Goal: Information Seeking & Learning: Learn about a topic

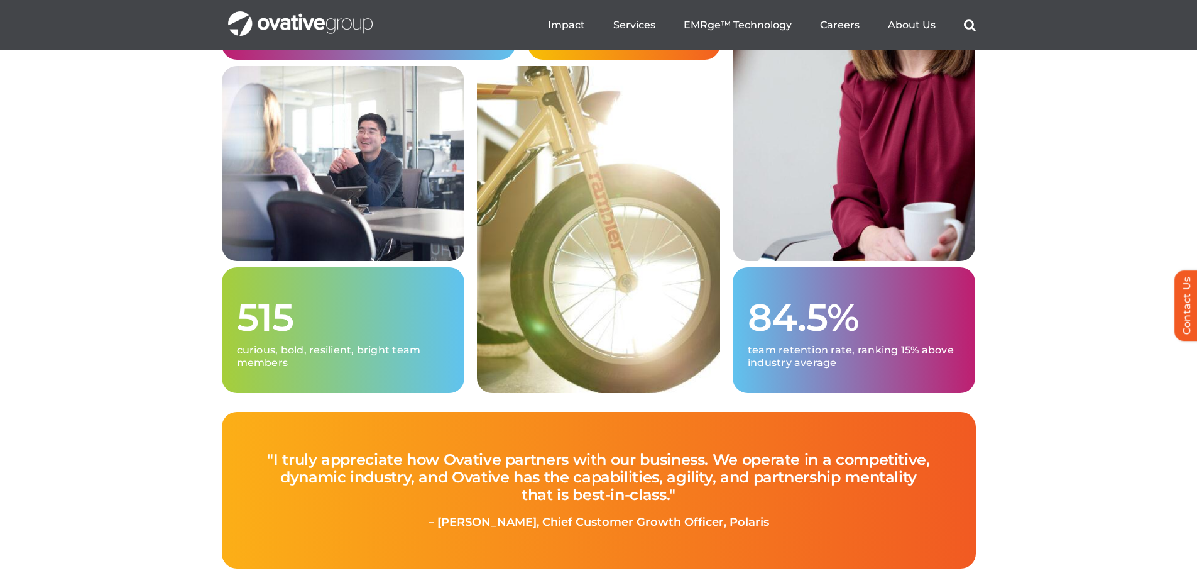
scroll to position [3309, 0]
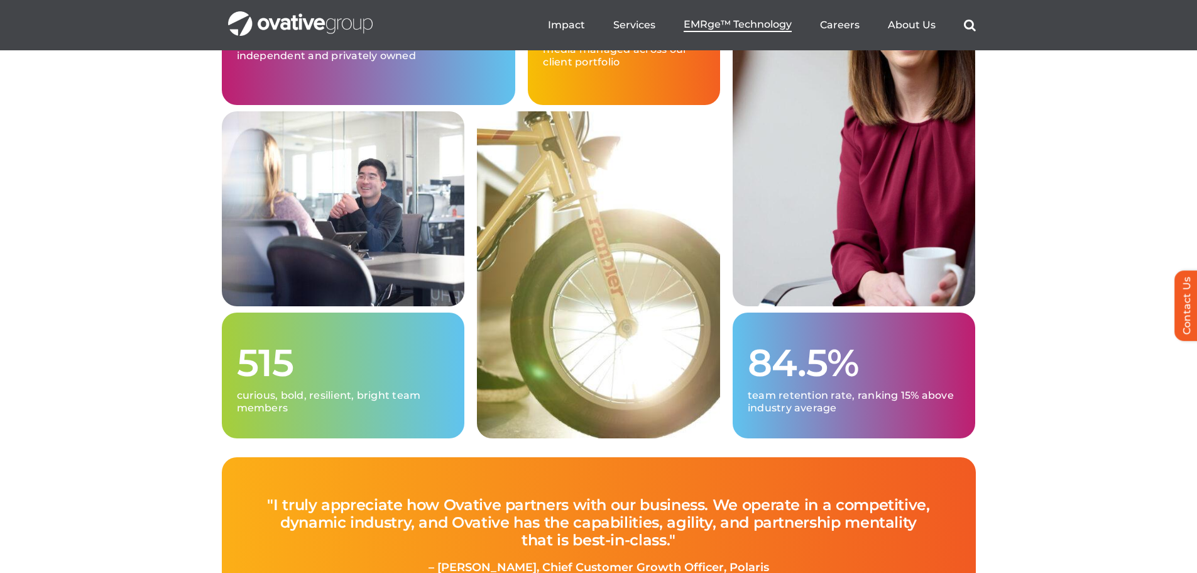
click at [723, 21] on span "EMRge™ Technology" at bounding box center [738, 24] width 108 height 13
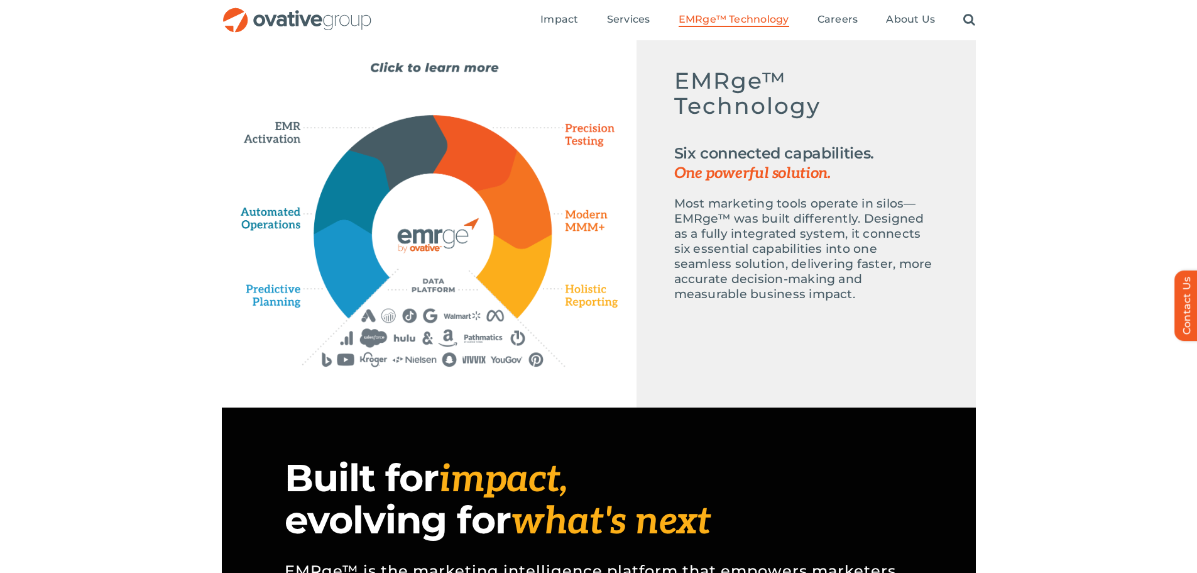
scroll to position [541, 0]
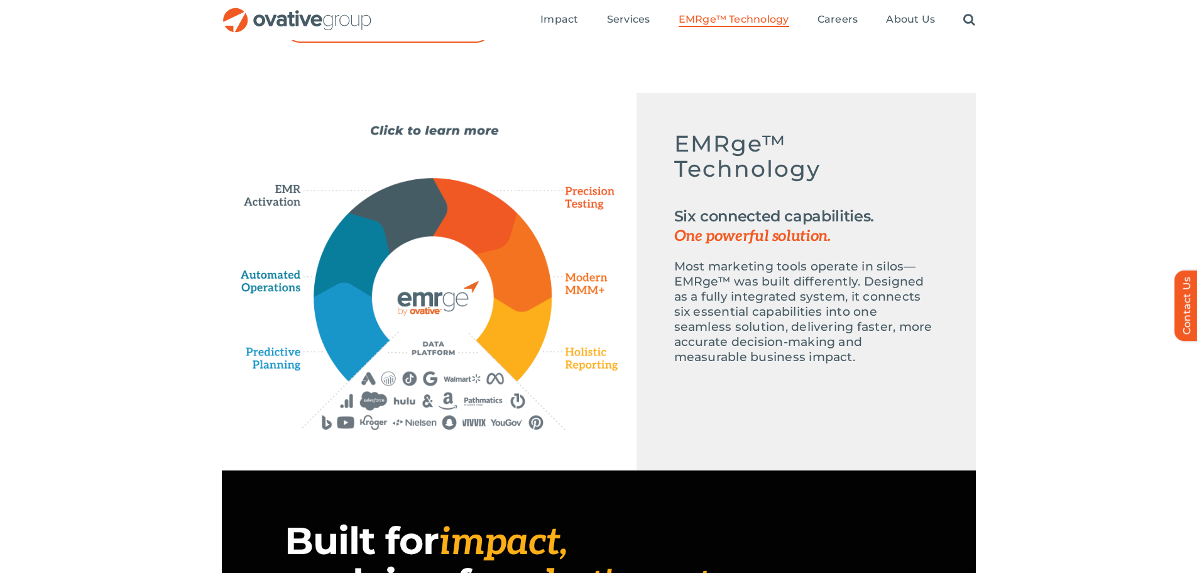
click at [590, 198] on icon "Precision Testing" at bounding box center [583, 198] width 69 height 34
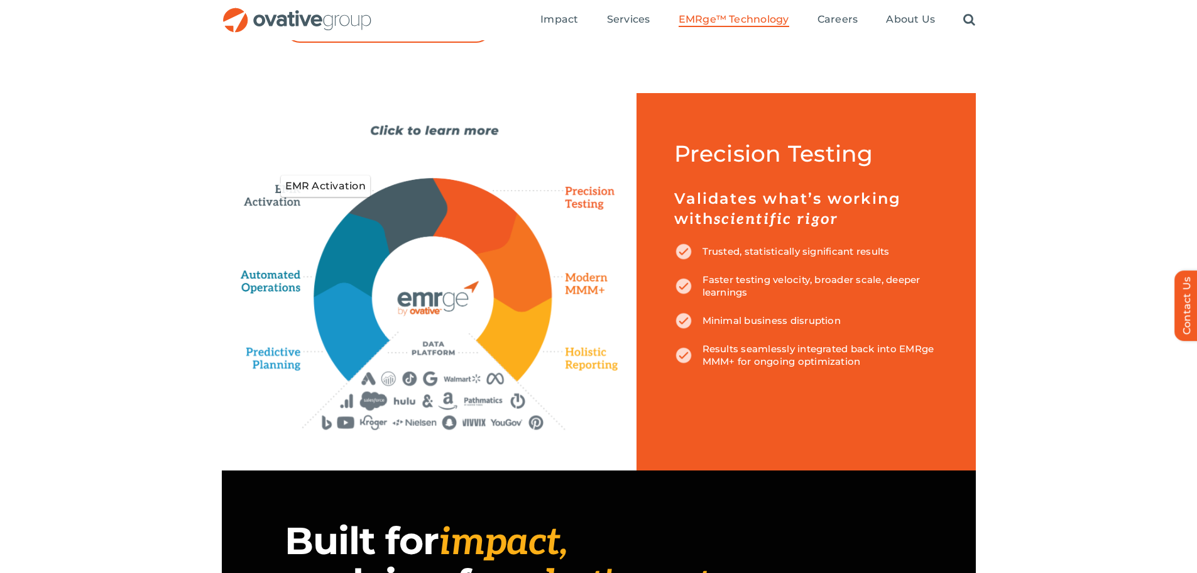
click at [270, 204] on icon "EMR Activation" at bounding box center [277, 186] width 72 height 43
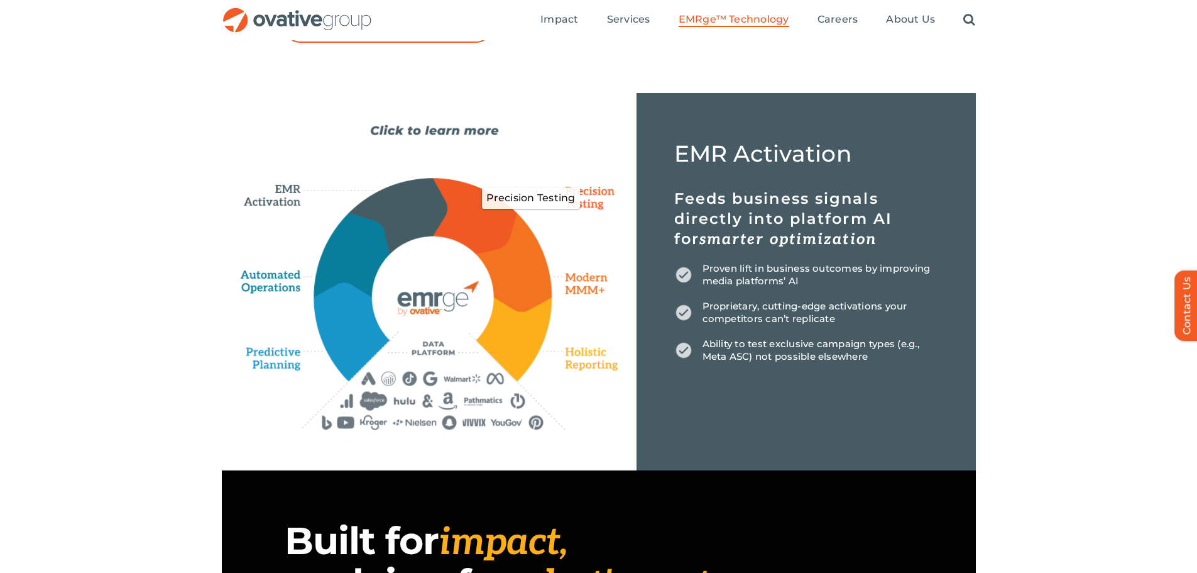
click at [586, 209] on icon "Precision Testing" at bounding box center [583, 198] width 69 height 34
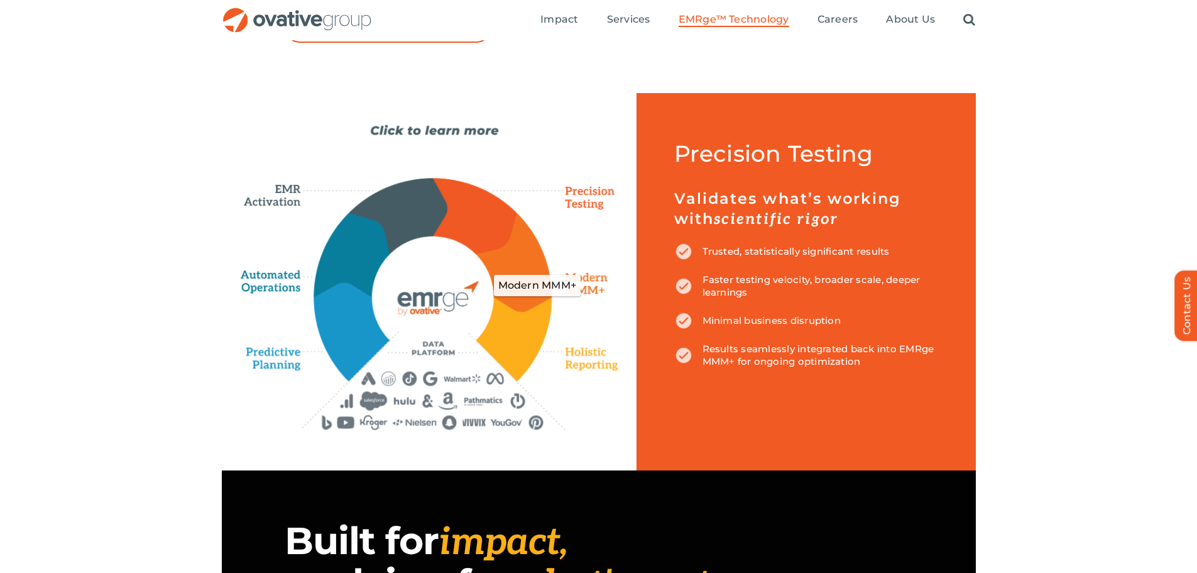
click at [581, 283] on icon "Modern MMM+" at bounding box center [585, 284] width 63 height 37
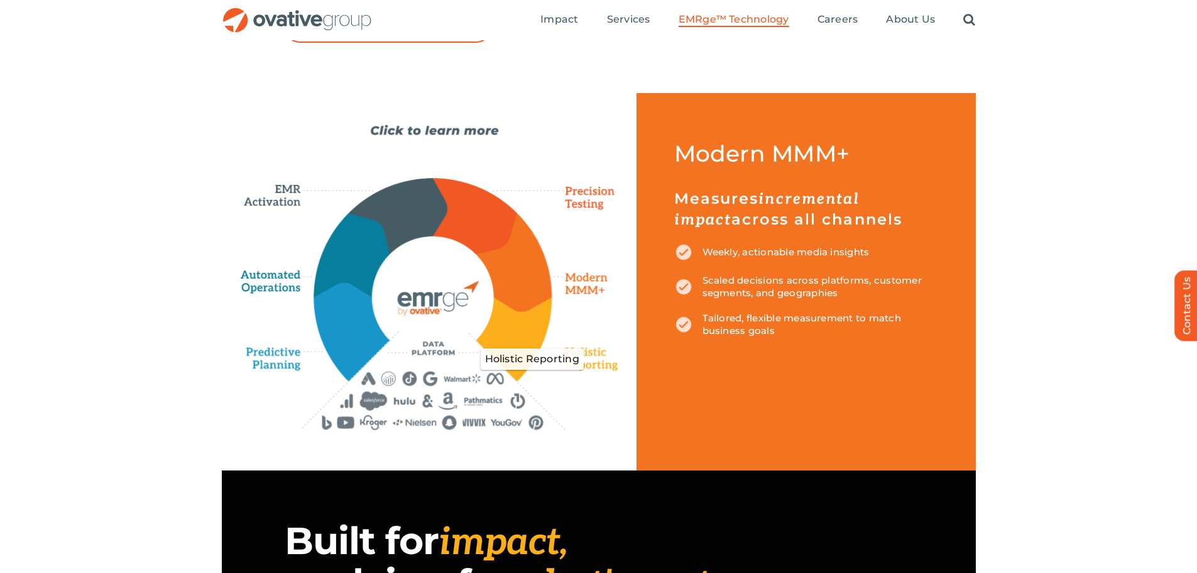
click at [583, 359] on icon "Holistic Reporting" at bounding box center [588, 358] width 60 height 28
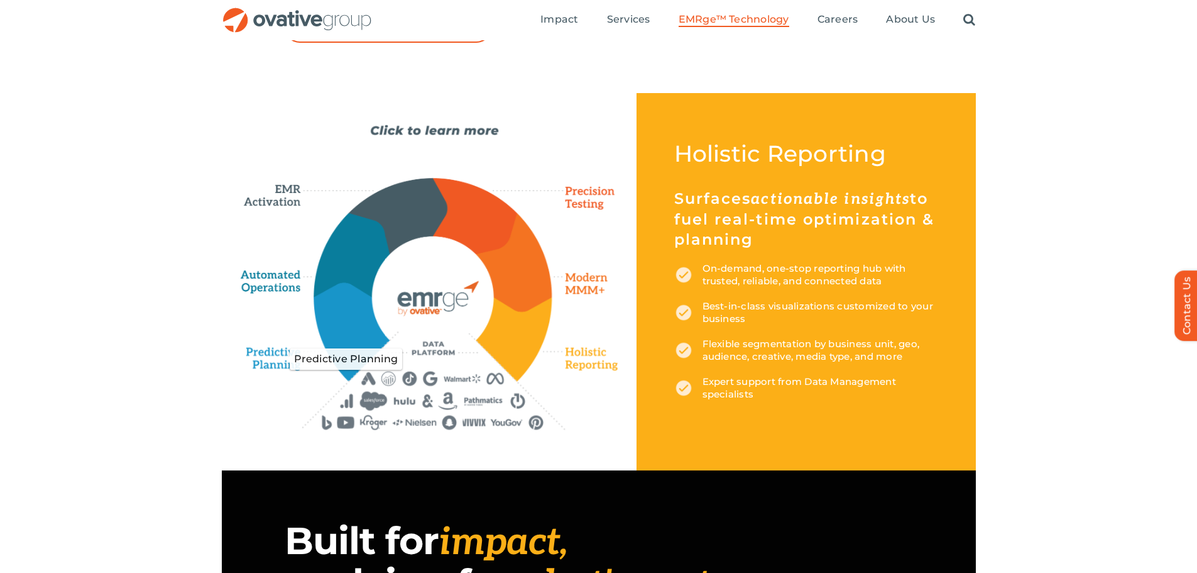
drag, startPoint x: 274, startPoint y: 355, endPoint x: 284, endPoint y: 366, distance: 14.7
click at [274, 358] on icon "Predictive Planning" at bounding box center [285, 359] width 77 height 36
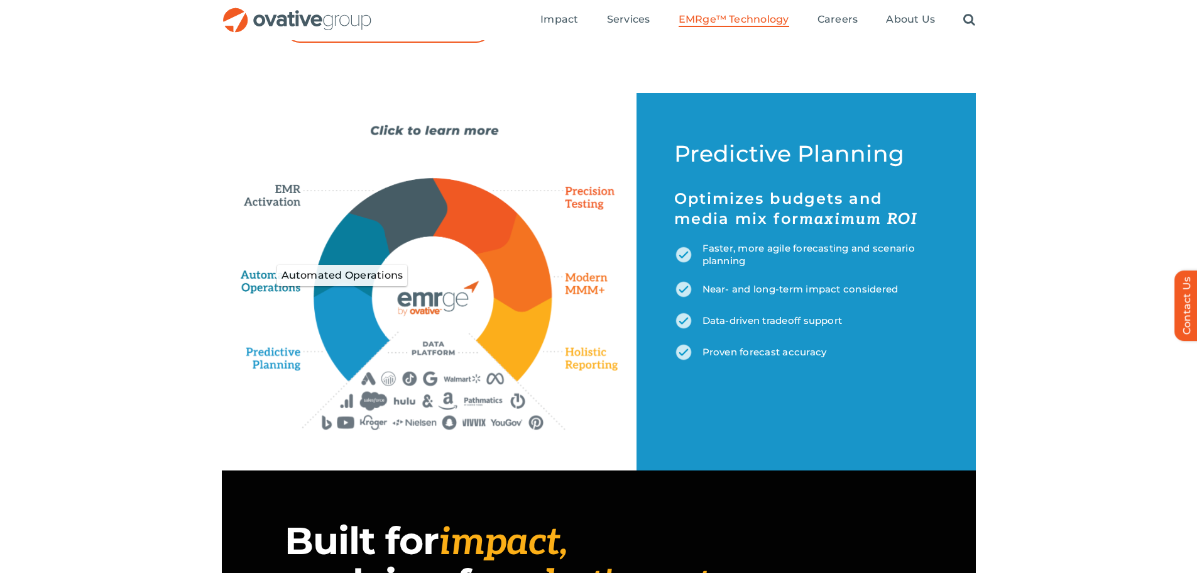
click at [263, 273] on icon "Automated Operations" at bounding box center [273, 275] width 65 height 38
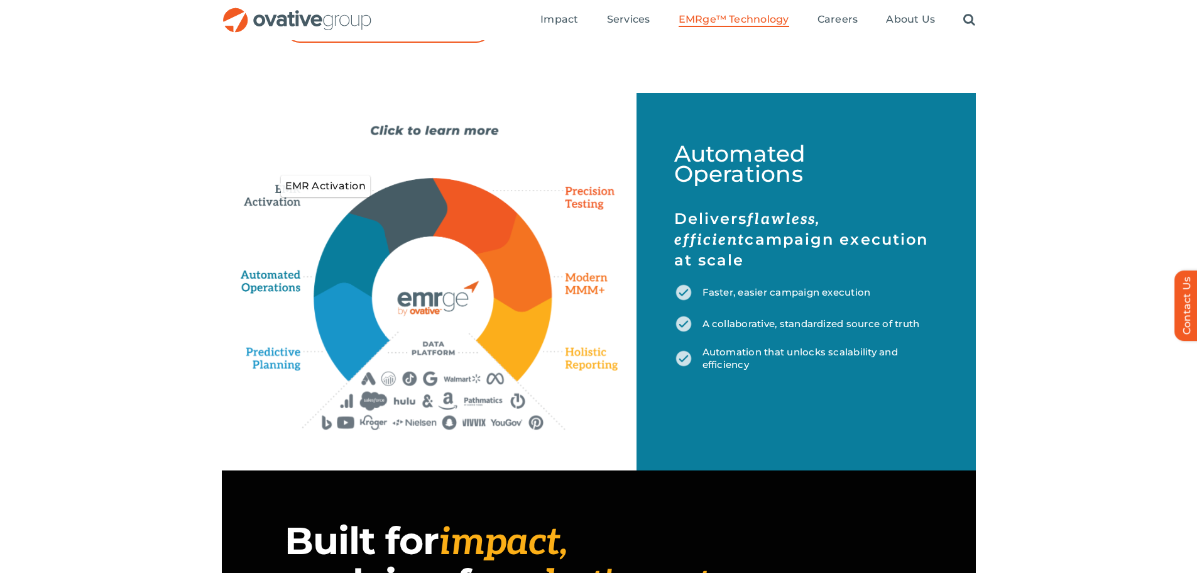
click at [282, 197] on icon "EMR Activation" at bounding box center [277, 186] width 72 height 43
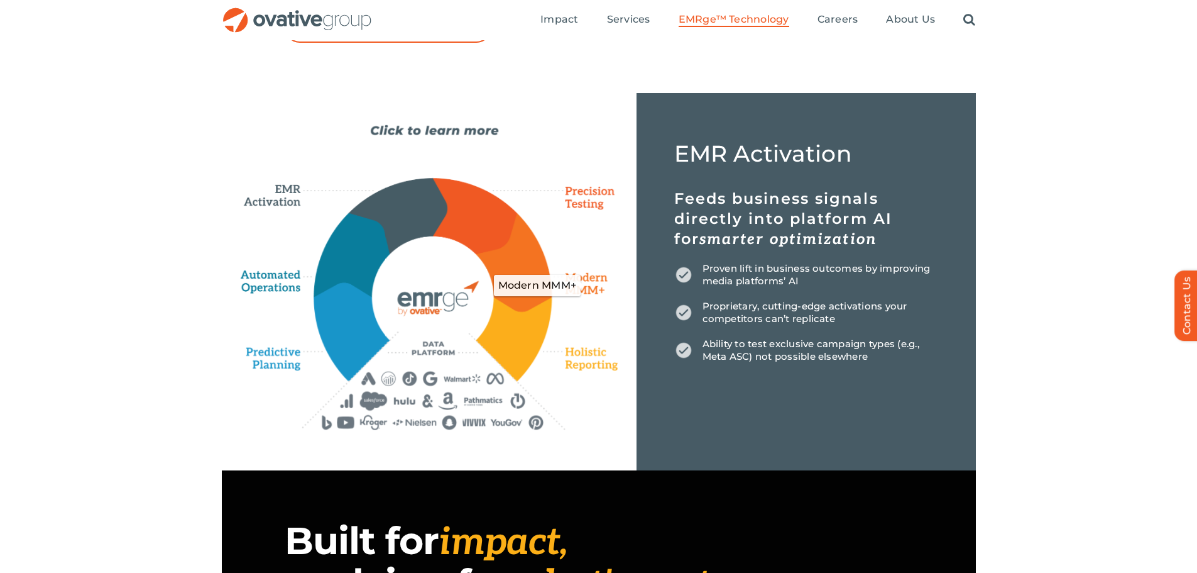
click at [599, 282] on icon "Modern MMM+" at bounding box center [585, 284] width 63 height 37
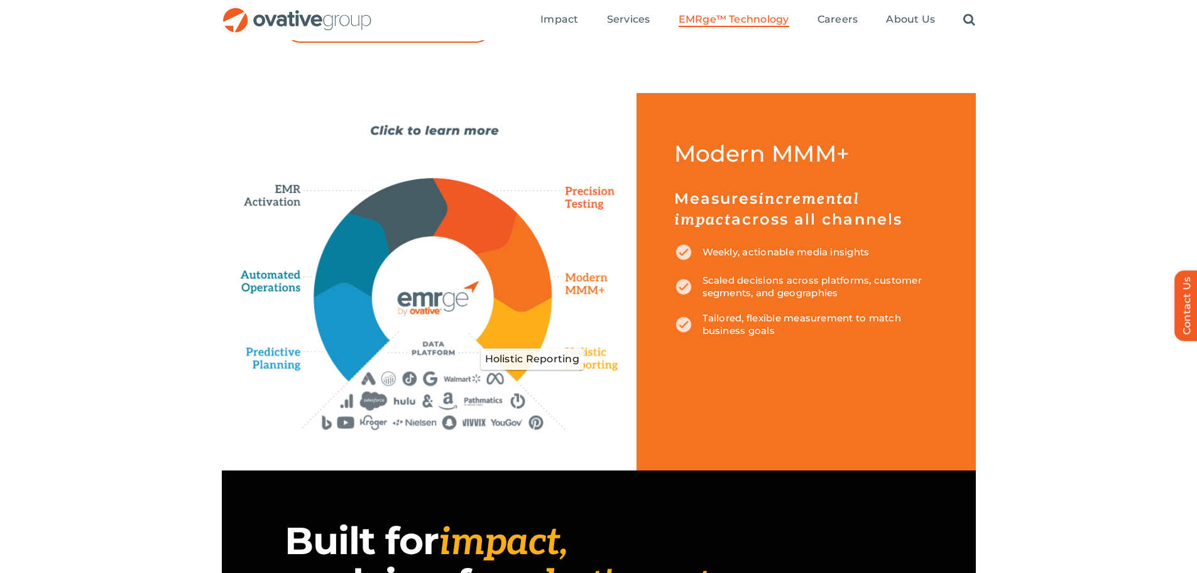
click at [602, 358] on icon "Holistic Reporting" at bounding box center [588, 358] width 60 height 28
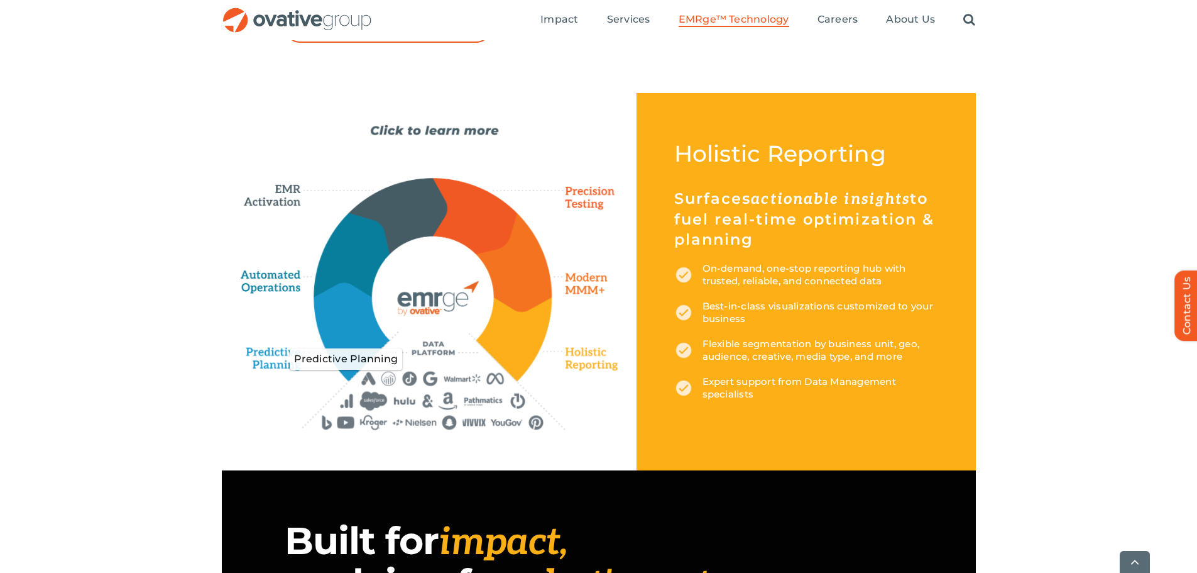
click at [266, 352] on icon "Predictive Planning" at bounding box center [285, 359] width 77 height 36
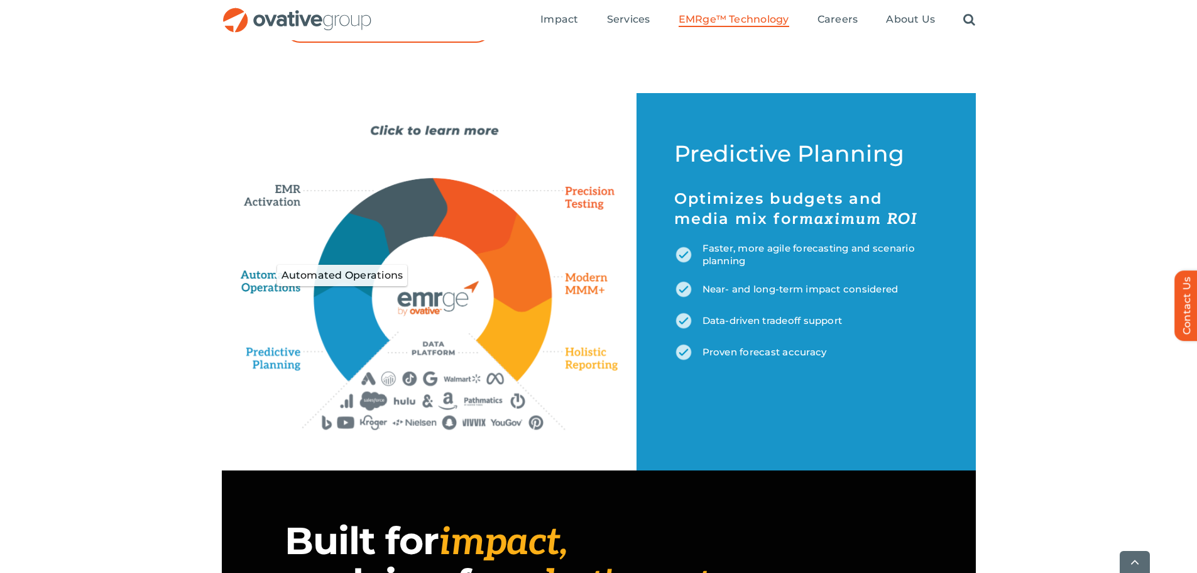
click at [263, 273] on icon "Automated Operations" at bounding box center [273, 275] width 65 height 38
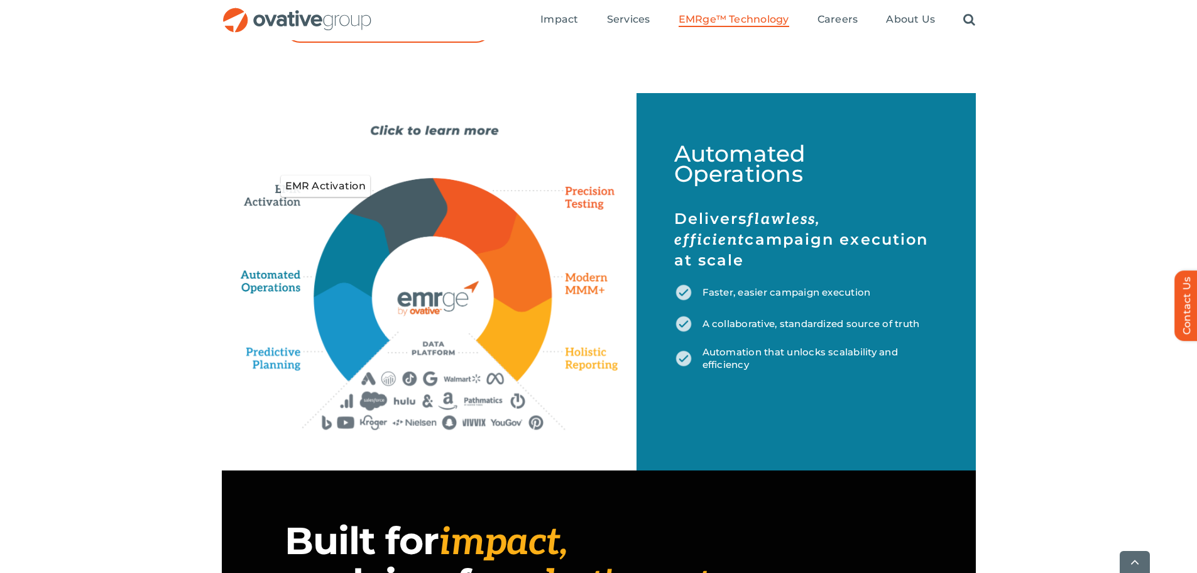
click at [282, 204] on icon "EMR Activation" at bounding box center [277, 186] width 72 height 43
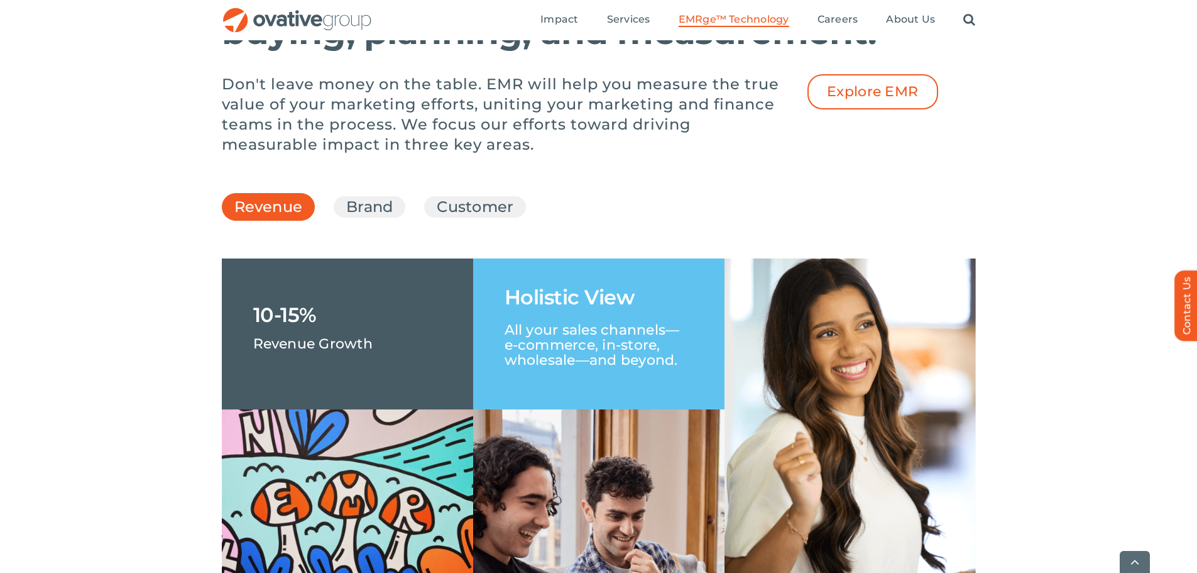
scroll to position [1760, 0]
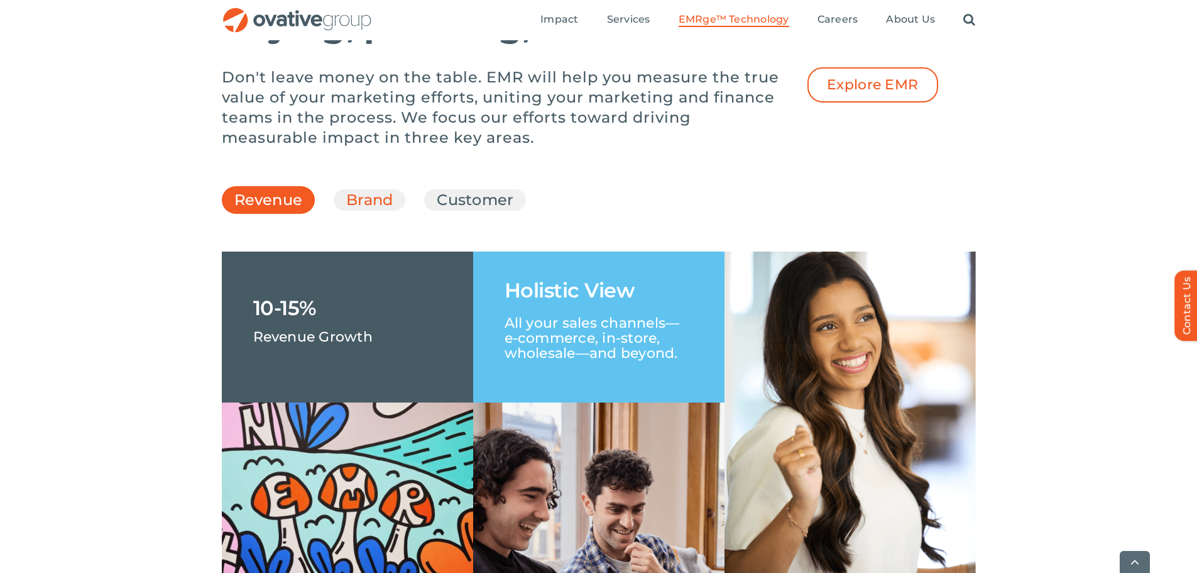
click at [365, 211] on link "Brand" at bounding box center [369, 199] width 47 height 21
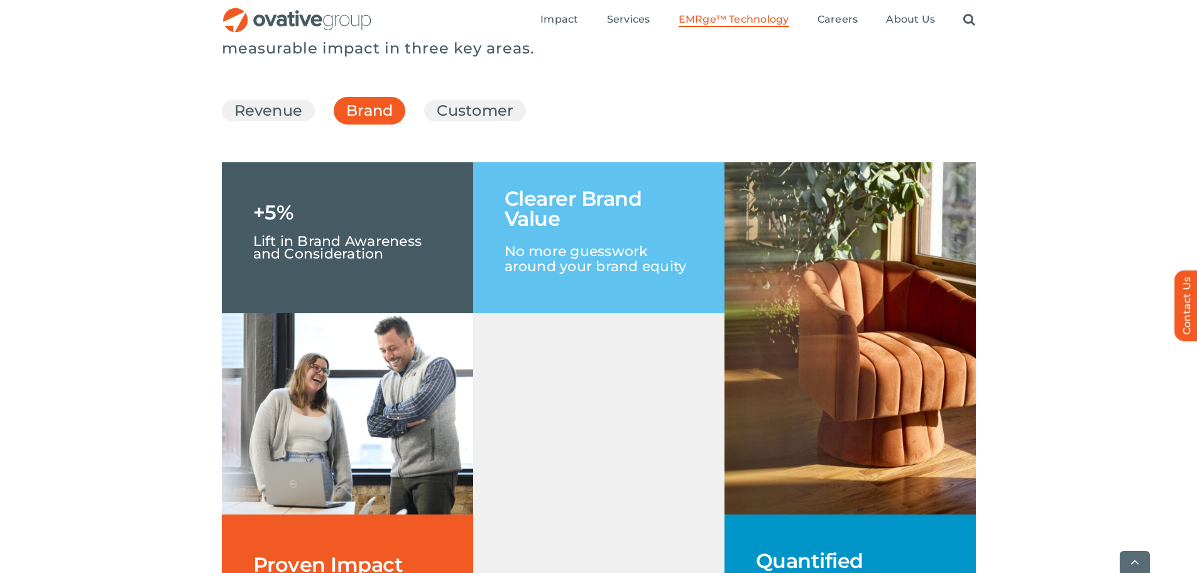
scroll to position [1886, 0]
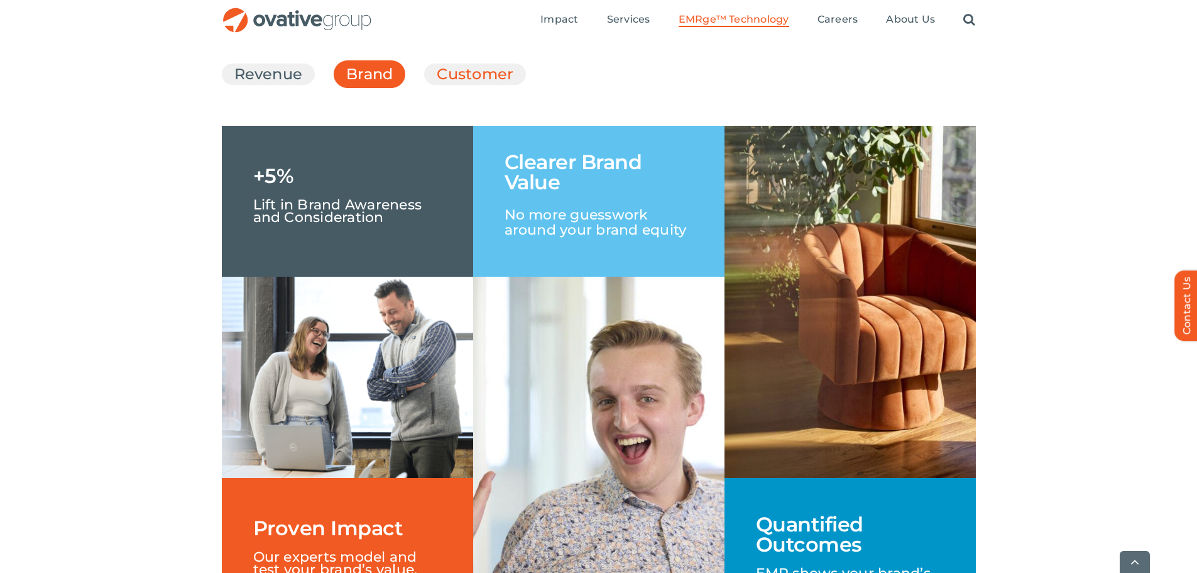
click at [476, 85] on link "Customer" at bounding box center [475, 73] width 77 height 21
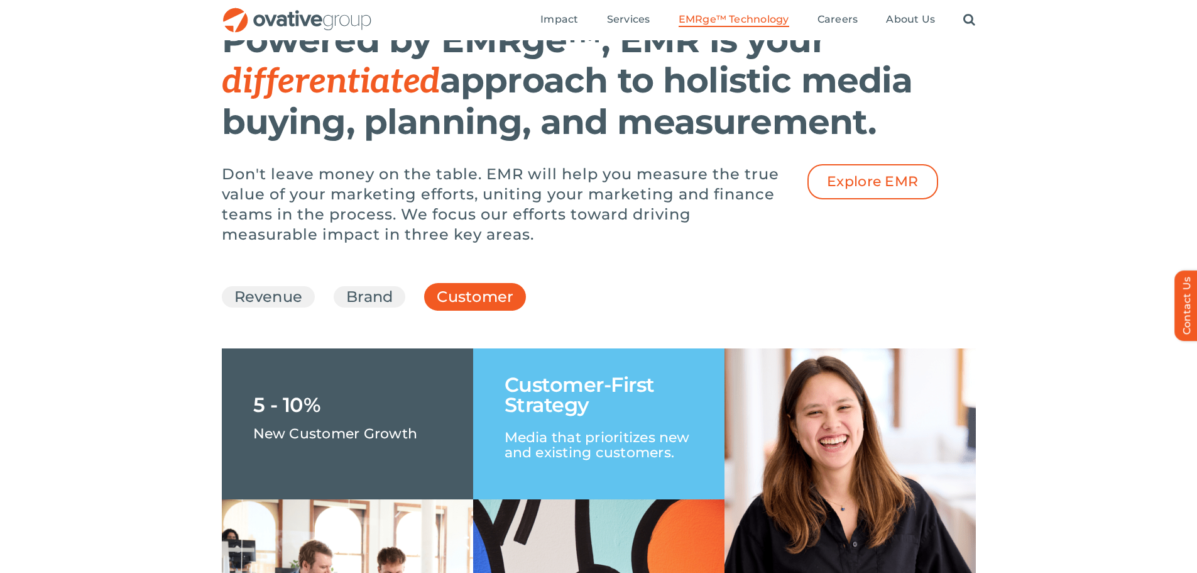
scroll to position [1634, 0]
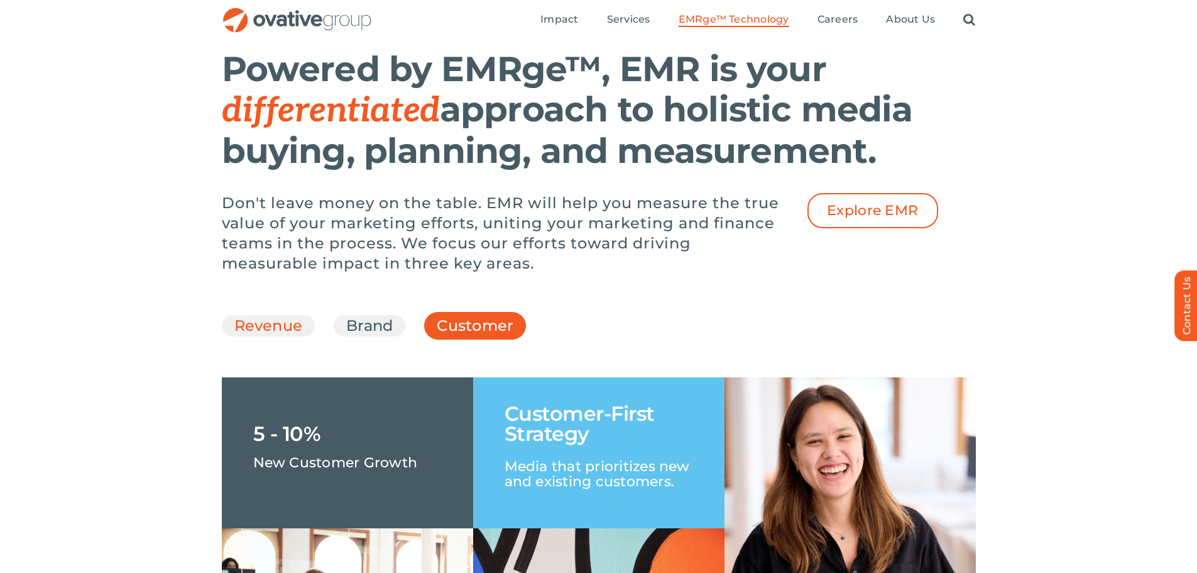
click at [264, 336] on link "Revenue" at bounding box center [268, 325] width 69 height 21
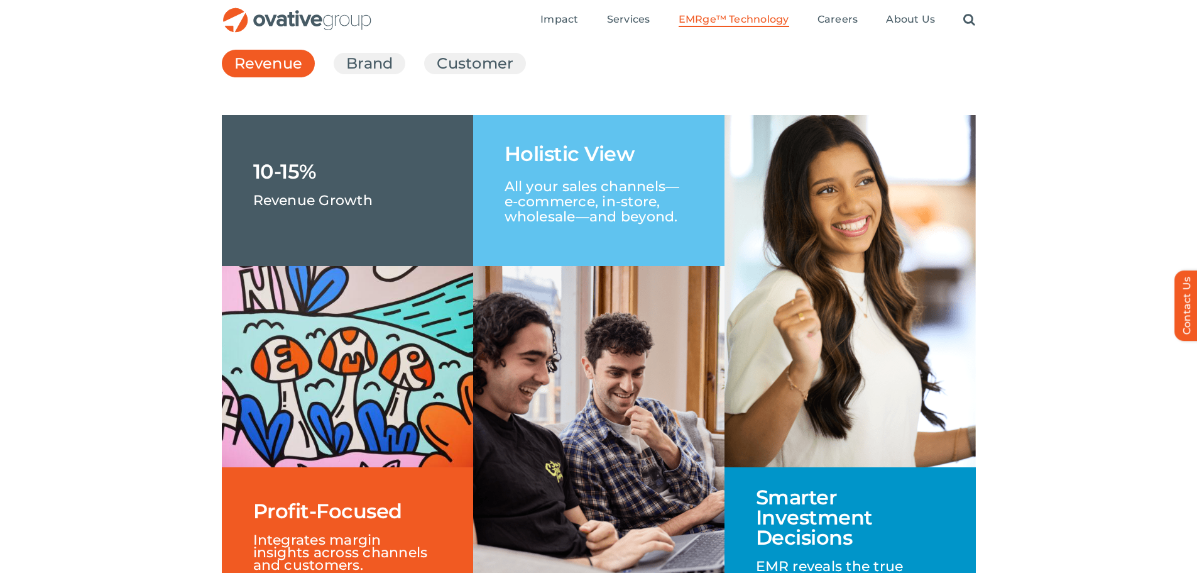
scroll to position [1760, 0]
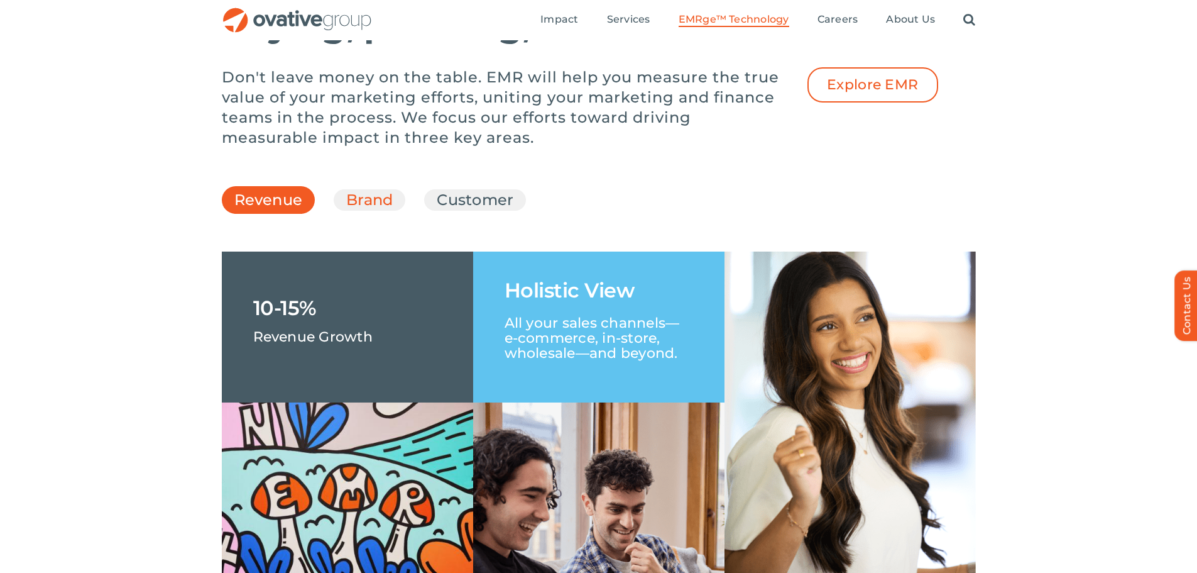
click at [370, 211] on link "Brand" at bounding box center [369, 199] width 47 height 21
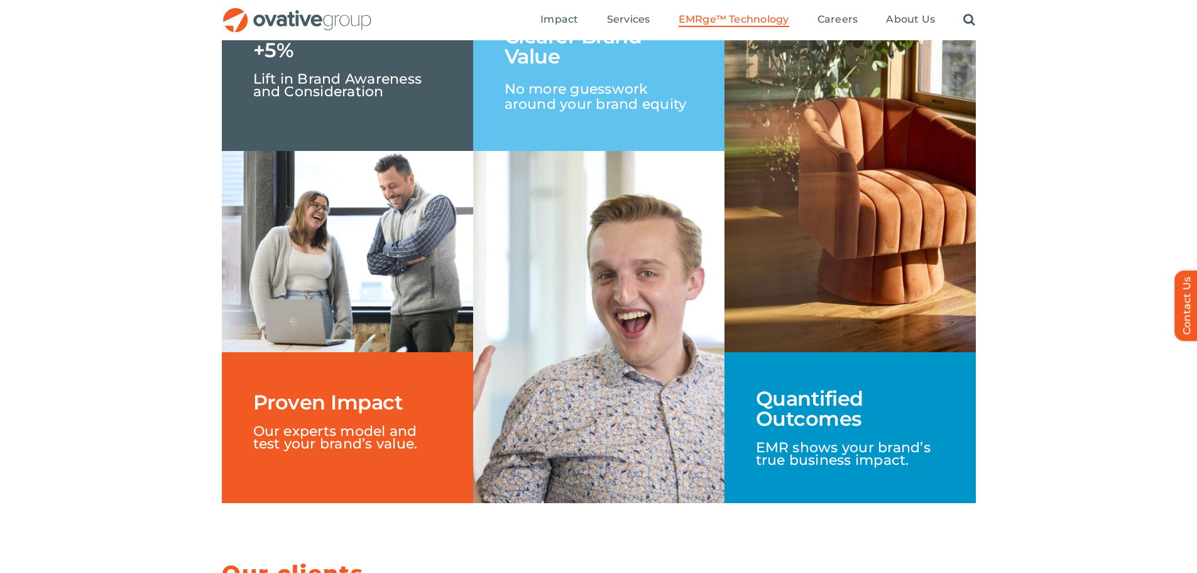
scroll to position [1823, 0]
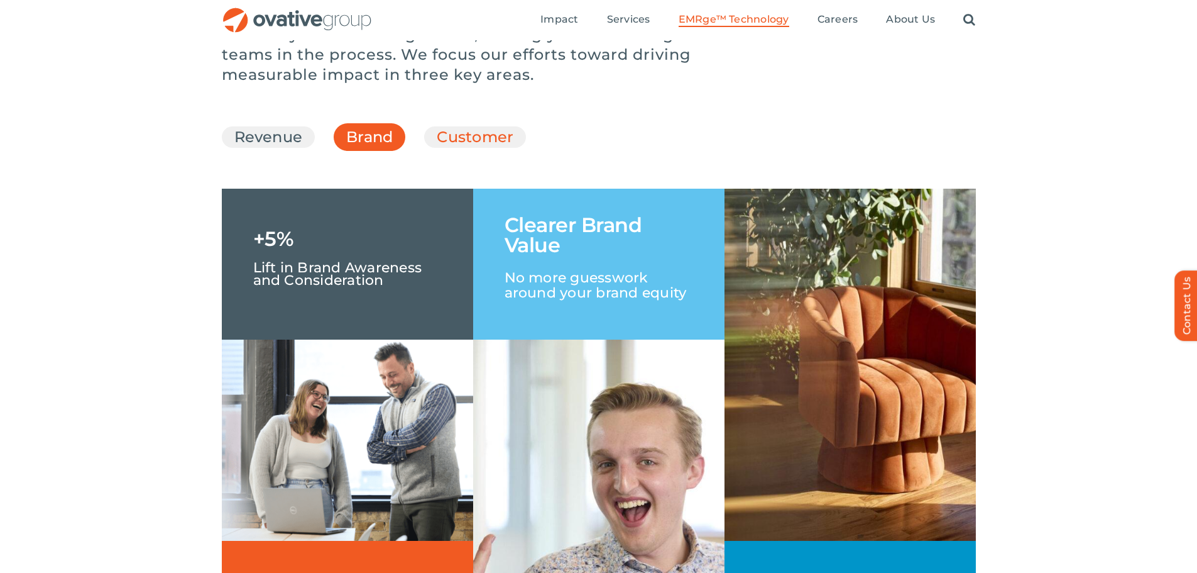
click at [477, 148] on link "Customer" at bounding box center [475, 136] width 77 height 21
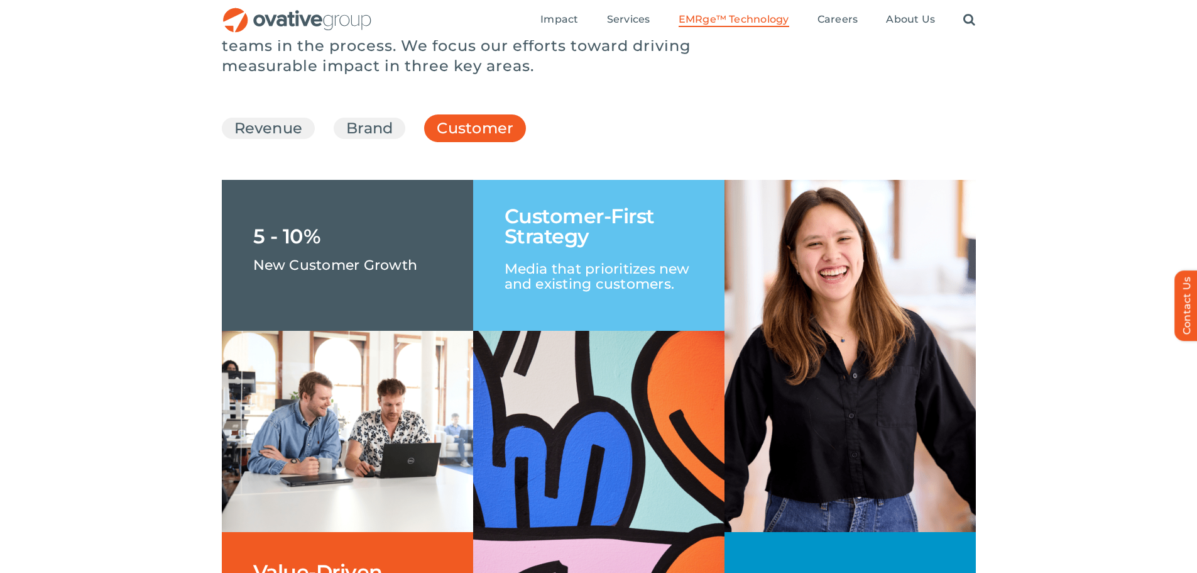
scroll to position [1703, 0]
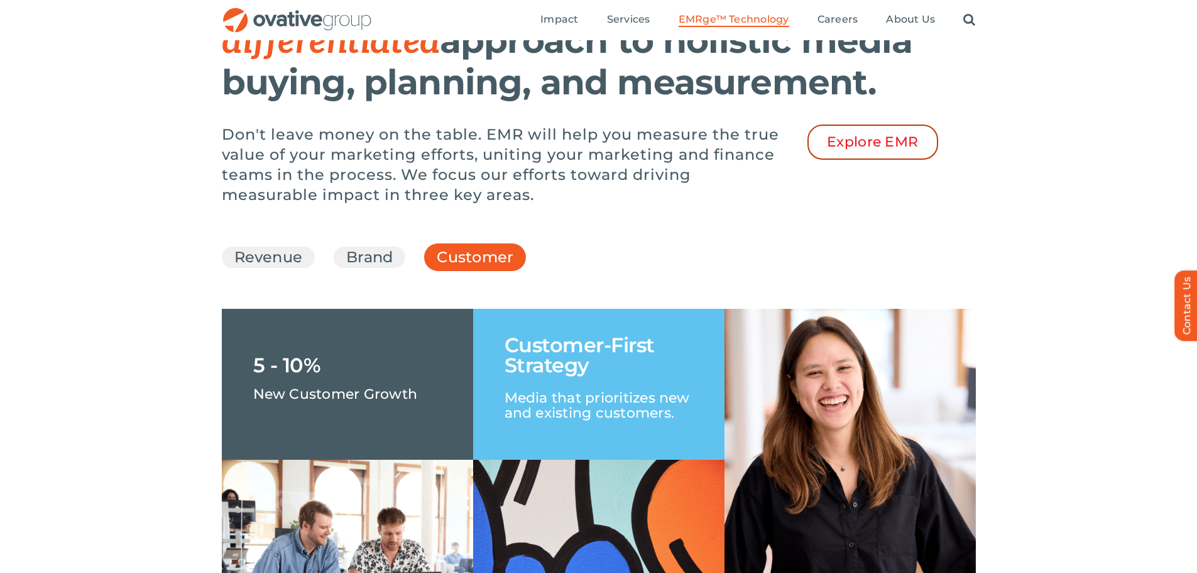
click at [865, 150] on span "Explore EMR" at bounding box center [873, 142] width 92 height 16
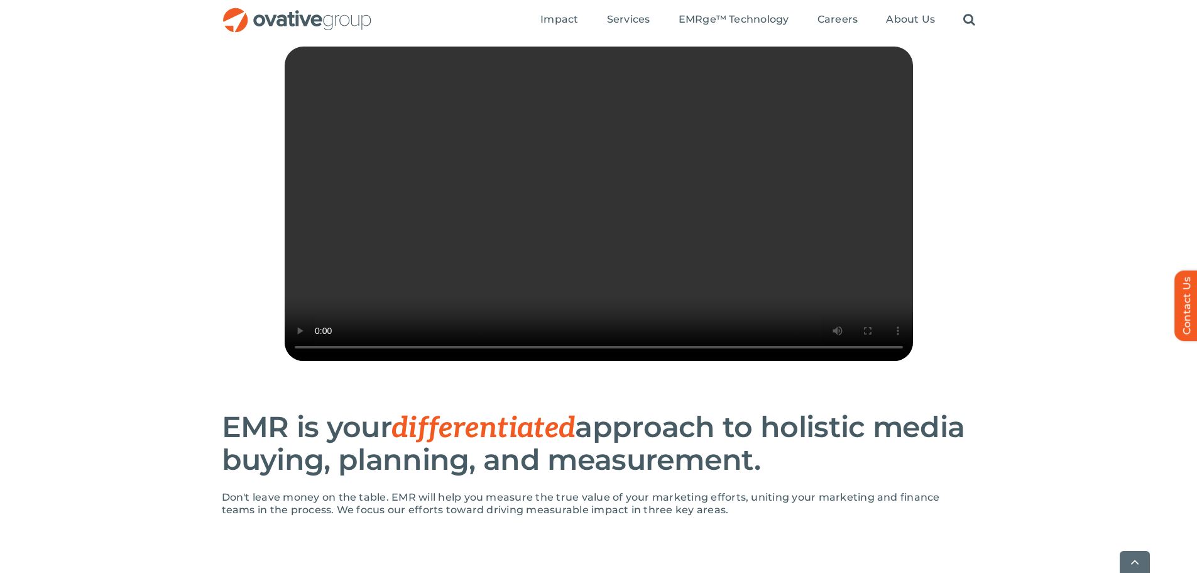
scroll to position [287, 0]
click at [140, 337] on div "Sorry, your browser doesn't support embedded videos." at bounding box center [598, 225] width 1197 height 358
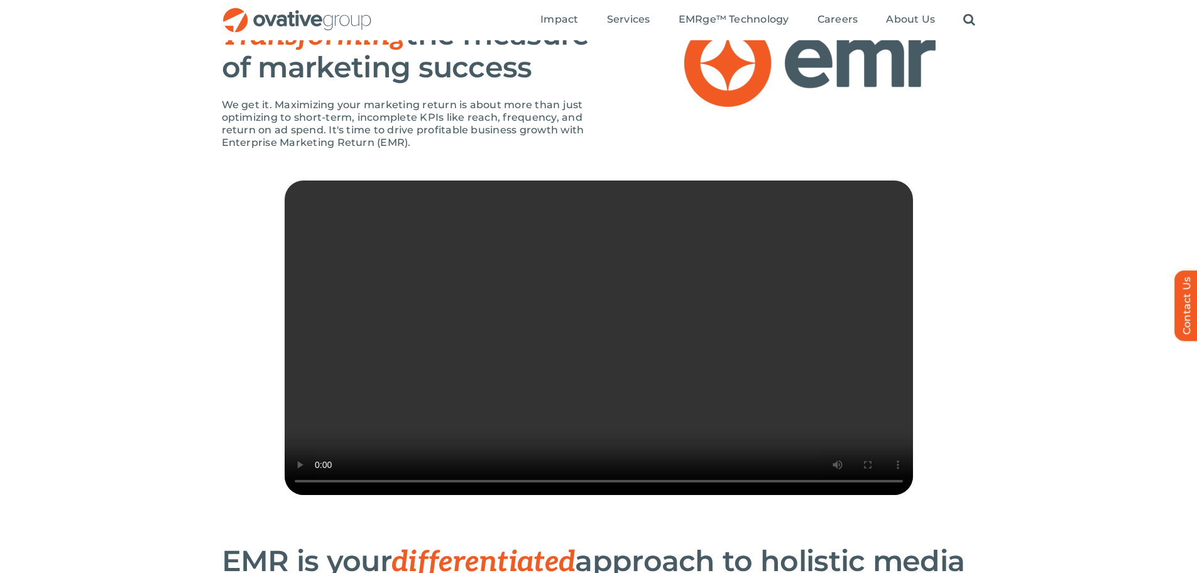
scroll to position [36, 0]
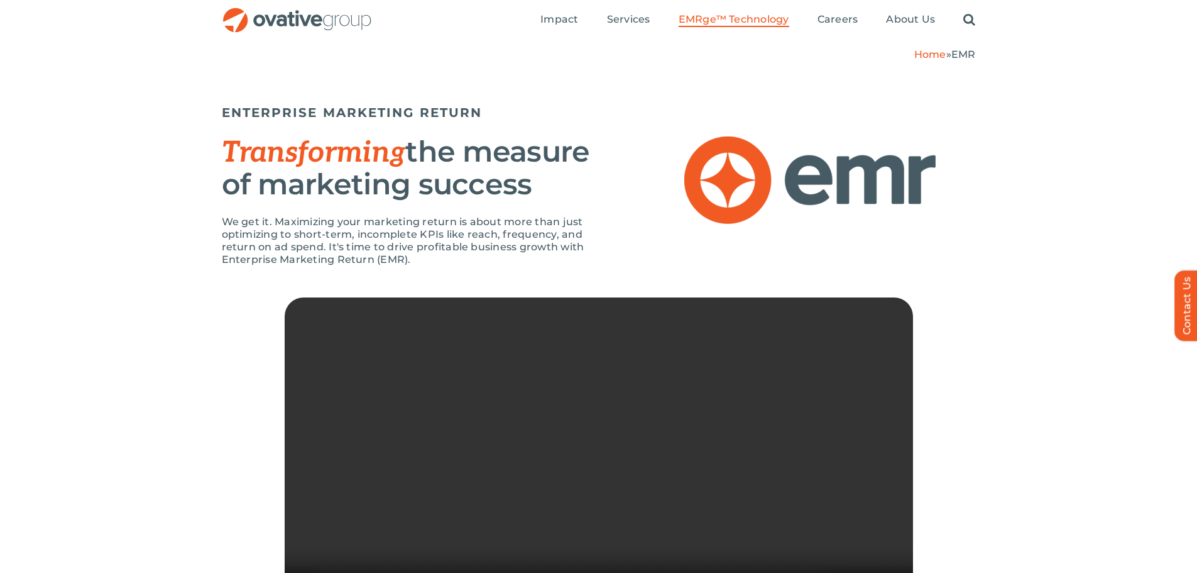
click at [749, 18] on span "EMRge™ Technology" at bounding box center [734, 19] width 111 height 13
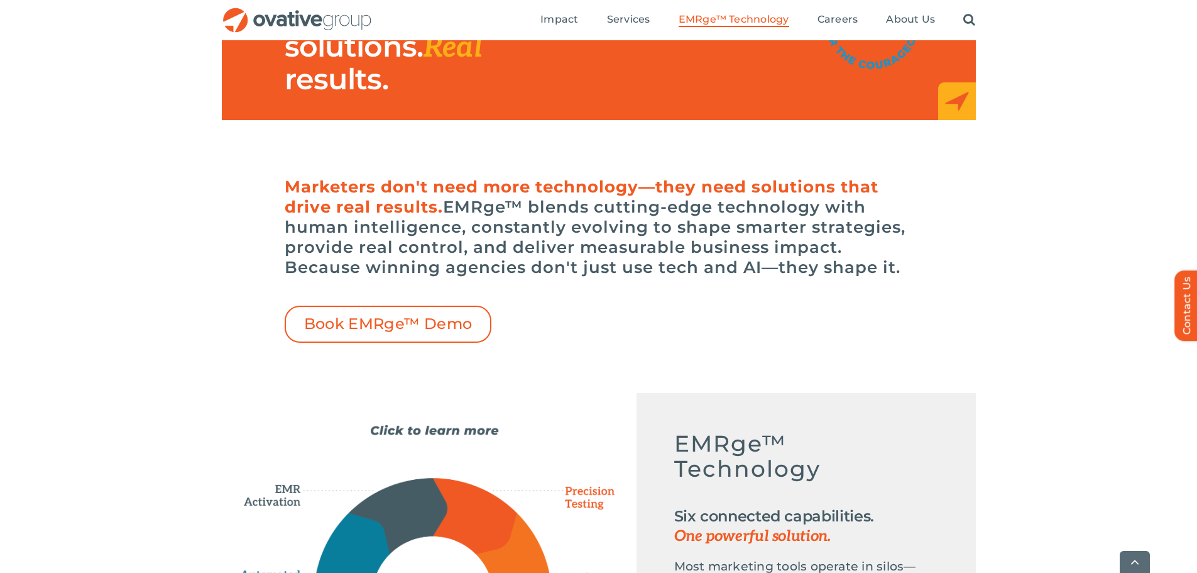
scroll to position [251, 0]
